Goal: Task Accomplishment & Management: Manage account settings

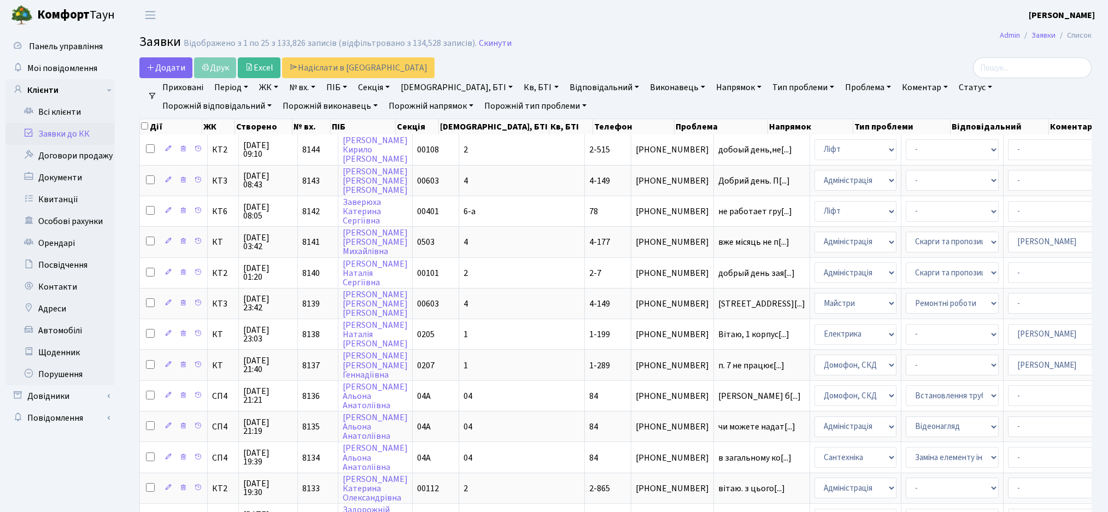
select select "25"
click at [69, 116] on link "Всі клієнти" at bounding box center [59, 112] width 109 height 22
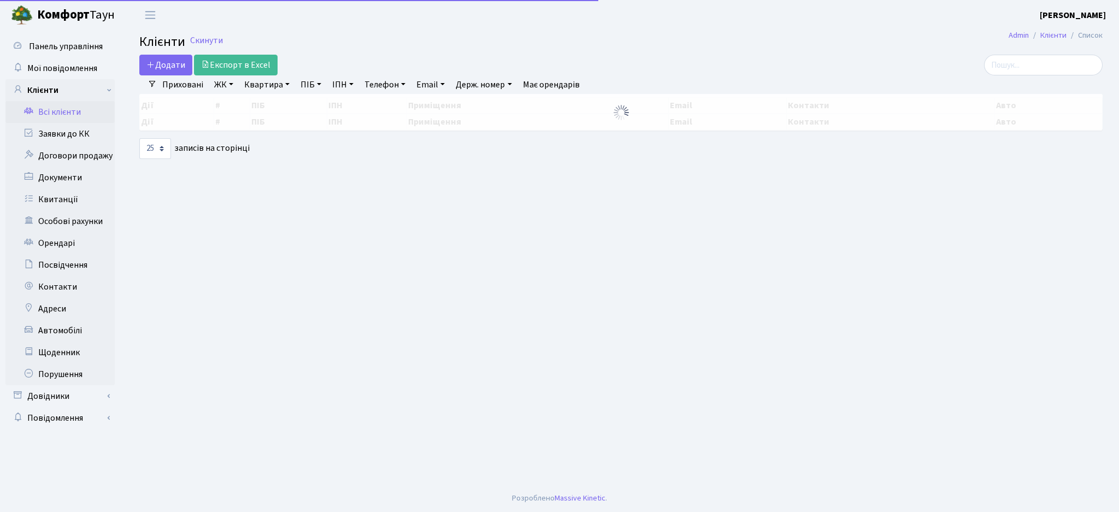
select select "25"
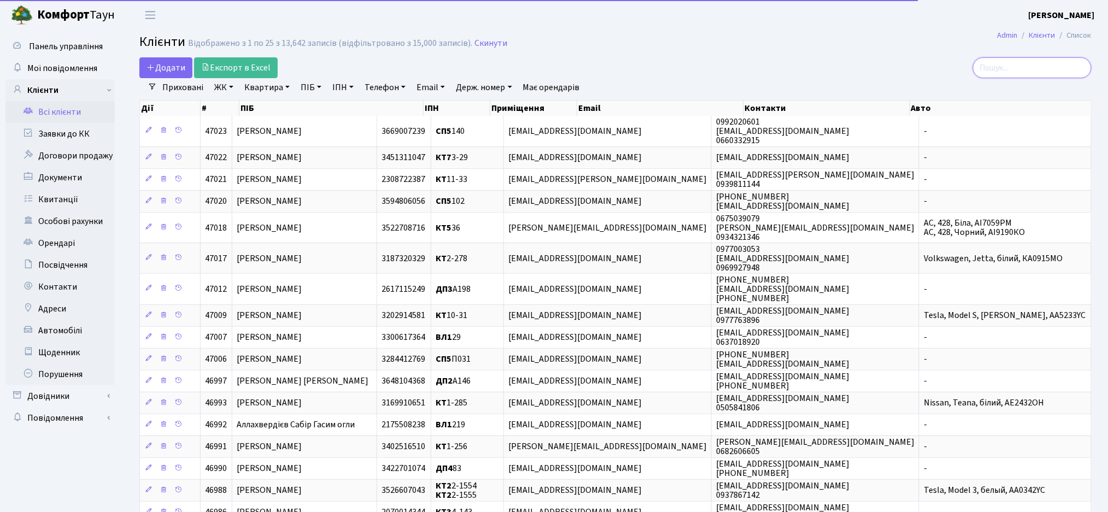
click at [1033, 69] on input "search" at bounding box center [1032, 67] width 119 height 21
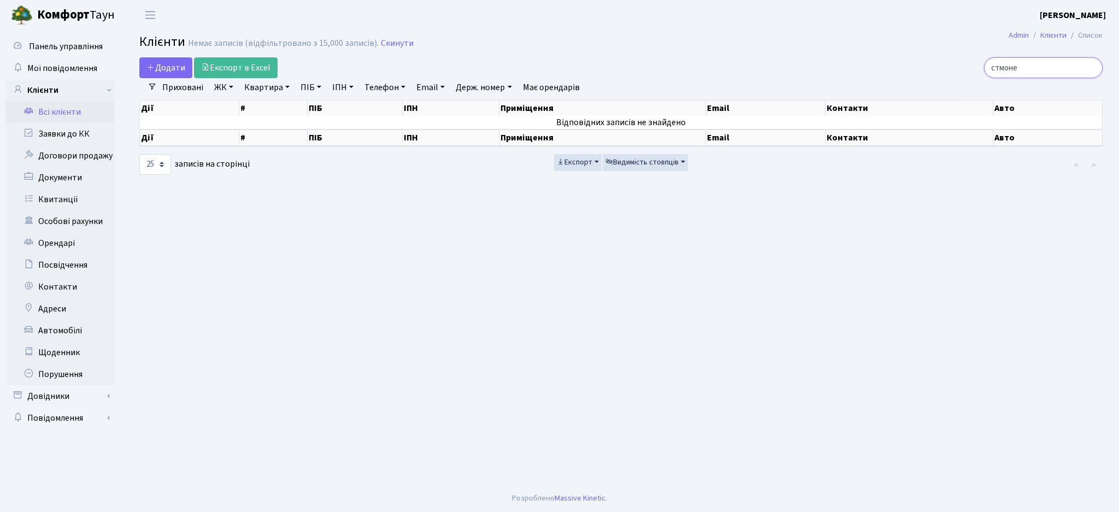
drag, startPoint x: 1036, startPoint y: 64, endPoint x: 857, endPoint y: 83, distance: 180.1
click at [857, 83] on div "Додати Експорт в Excel стмоне Фільтри Приховані ЖК ТХ, вул. [PERSON_NAME], 1/2 …" at bounding box center [621, 116] width 980 height 119
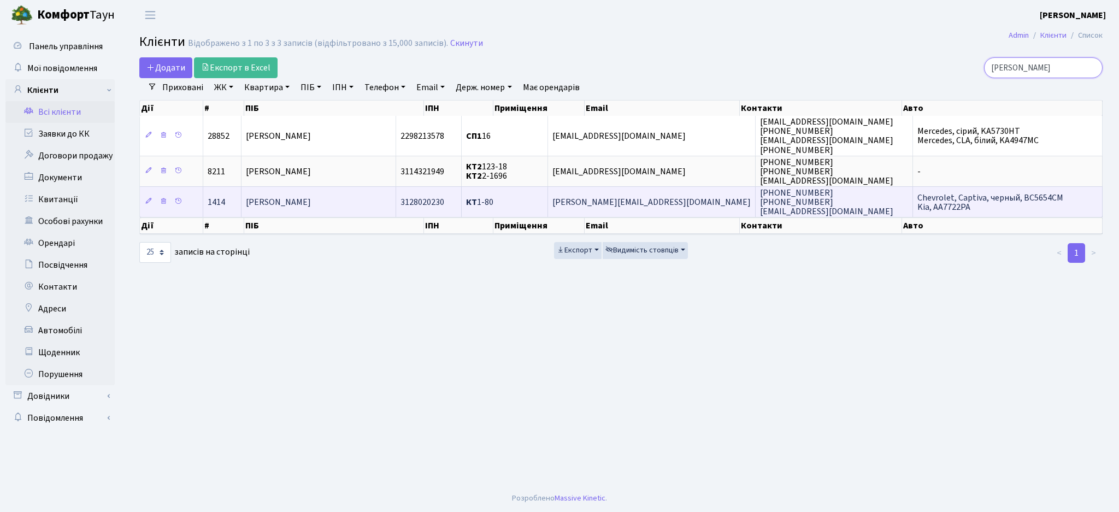
type input "[PERSON_NAME]"
click at [311, 202] on span "[PERSON_NAME]" at bounding box center [278, 202] width 65 height 12
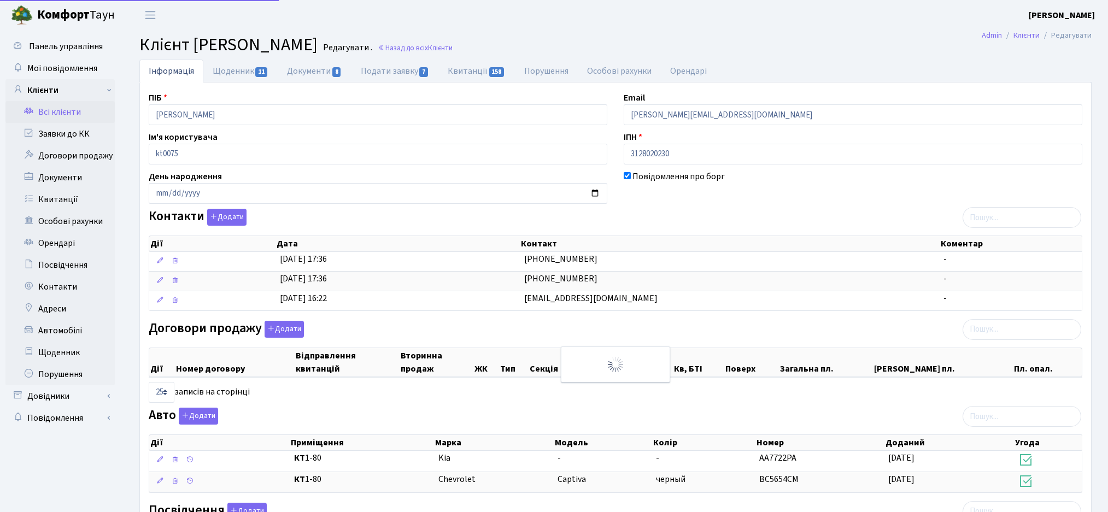
select select "25"
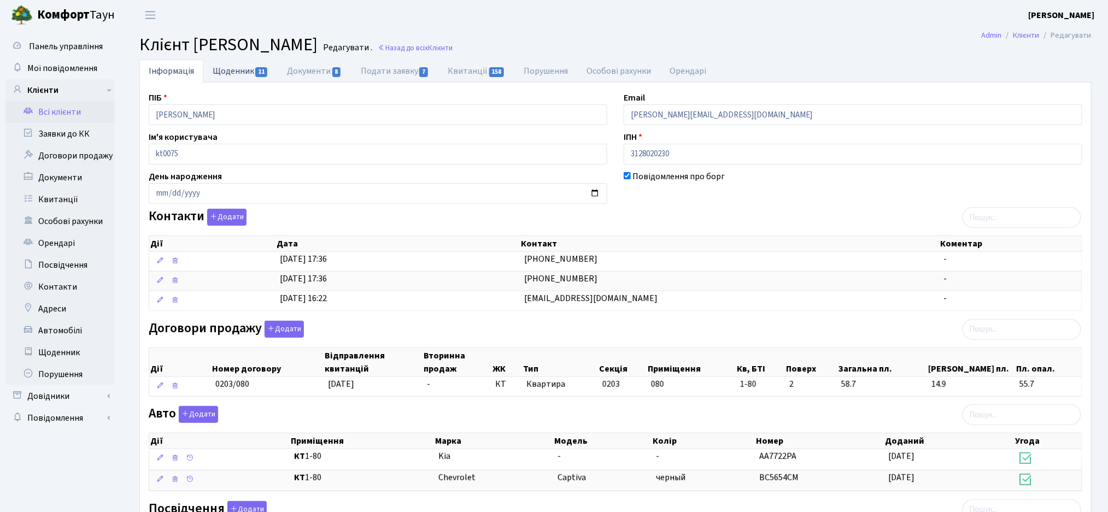
click at [257, 71] on span "11" at bounding box center [261, 72] width 12 height 10
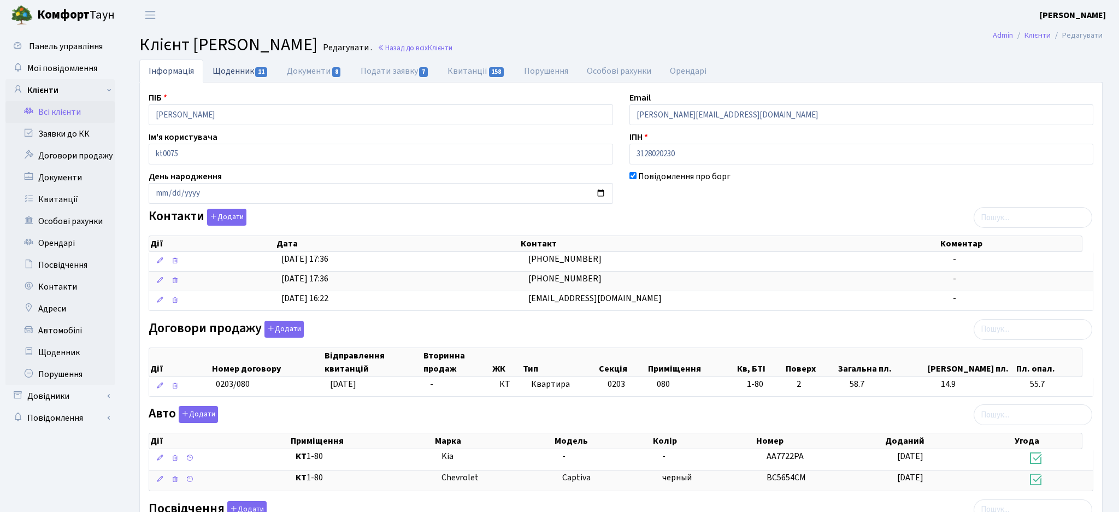
select select "25"
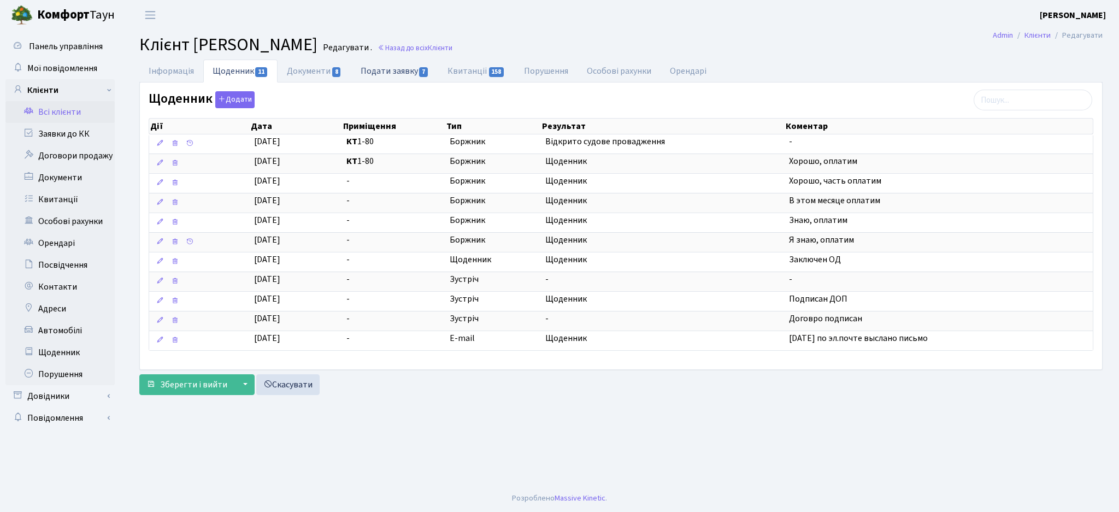
click at [421, 70] on span "7" at bounding box center [423, 72] width 9 height 10
select select "25"
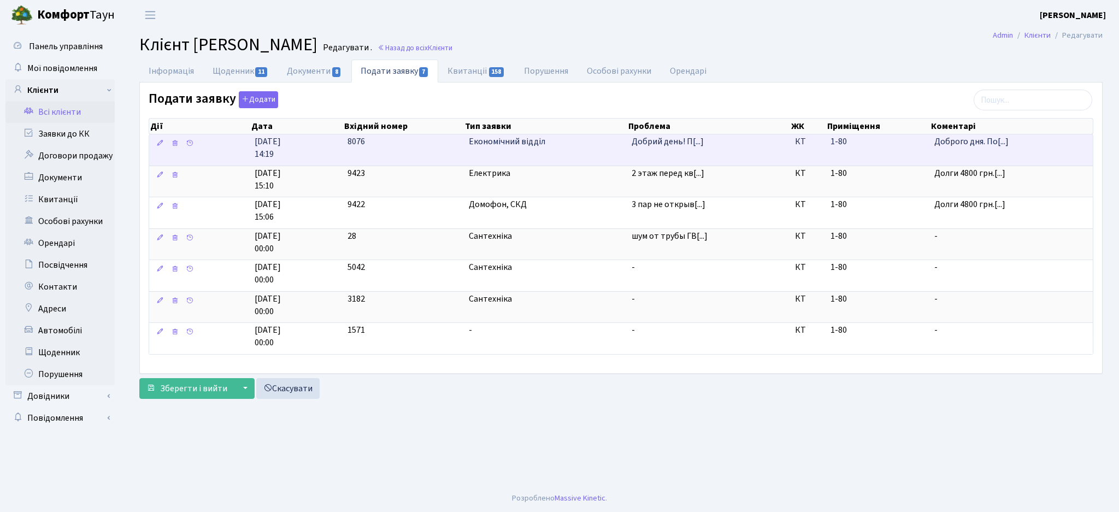
click at [635, 150] on td "Добрий день! П[...]" at bounding box center [708, 149] width 163 height 31
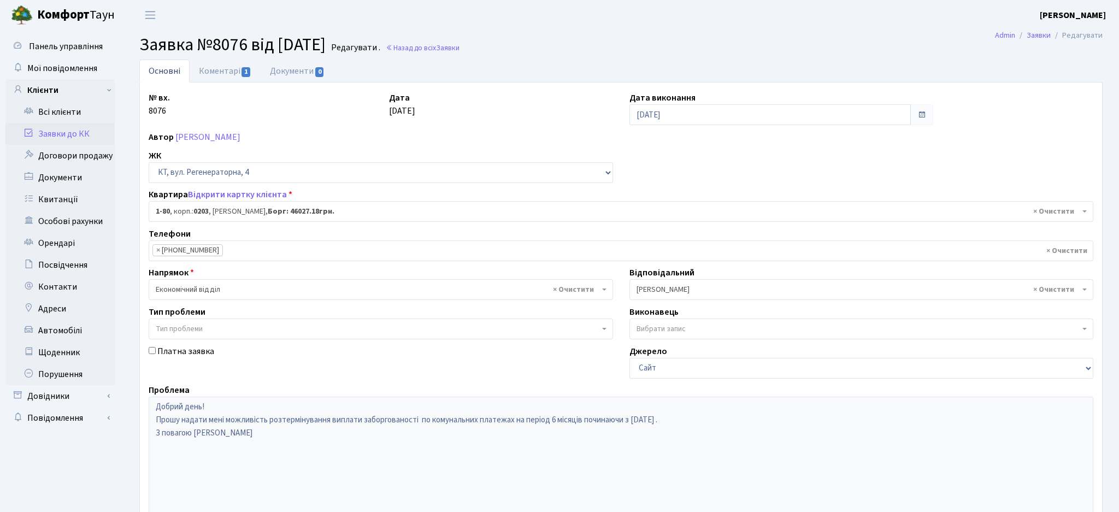
select select "80"
click at [234, 68] on link "Коментарі 1" at bounding box center [225, 71] width 71 height 22
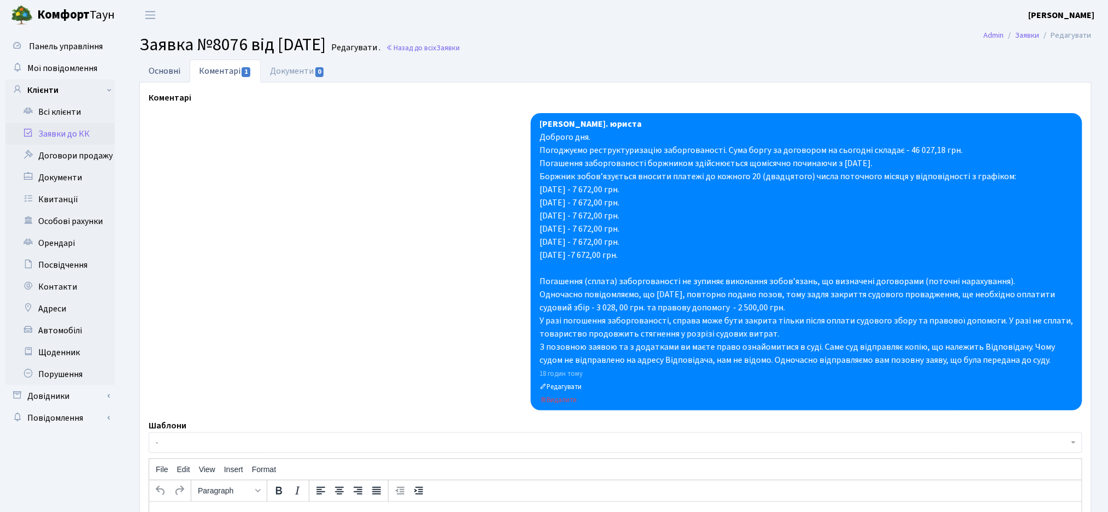
click at [172, 75] on link "Основні" at bounding box center [164, 71] width 50 height 22
